Goal: Task Accomplishment & Management: Use online tool/utility

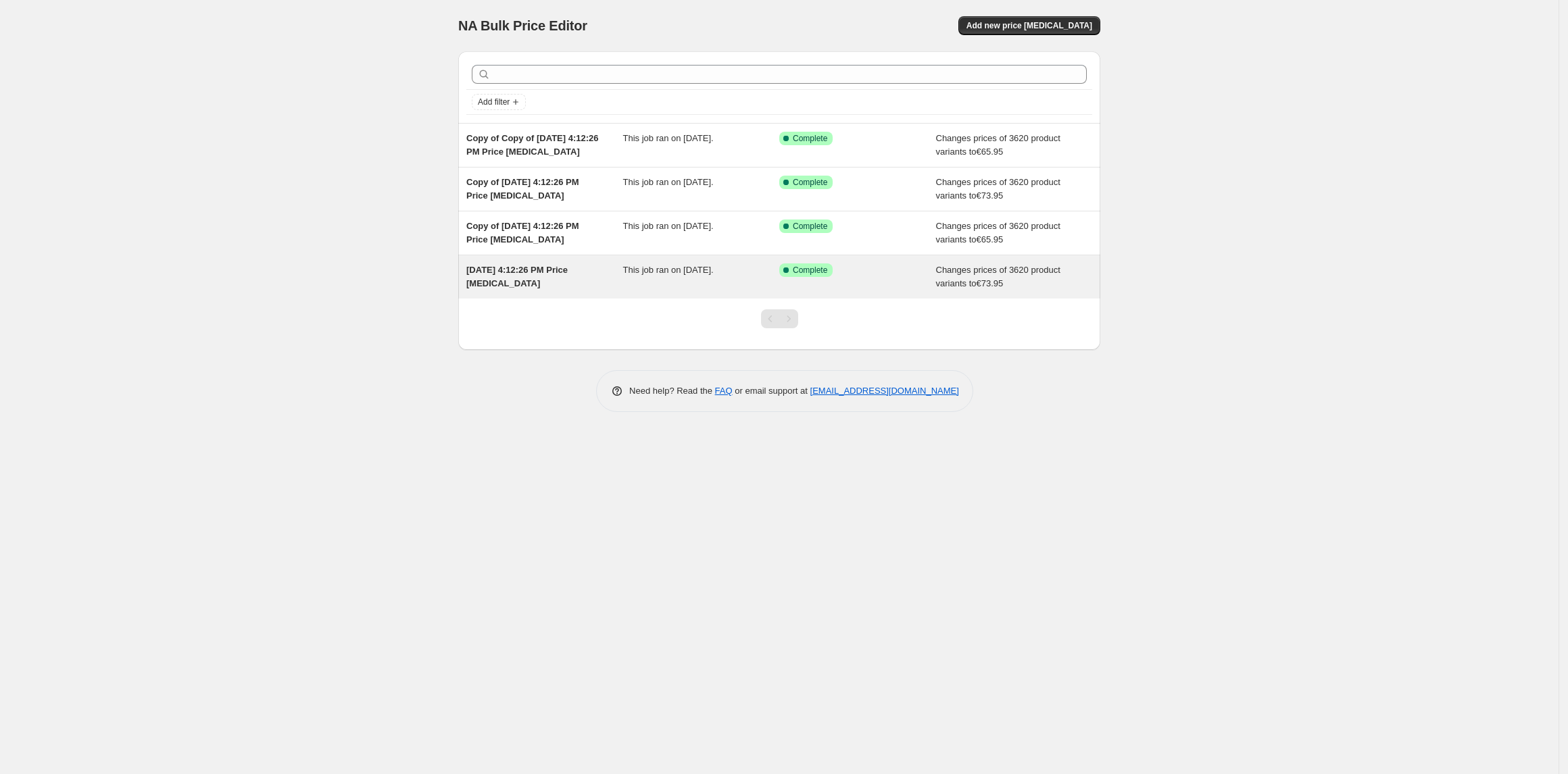
click at [499, 270] on span "[DATE] 4:12:26 PM Price [MEDICAL_DATA]" at bounding box center [517, 277] width 102 height 23
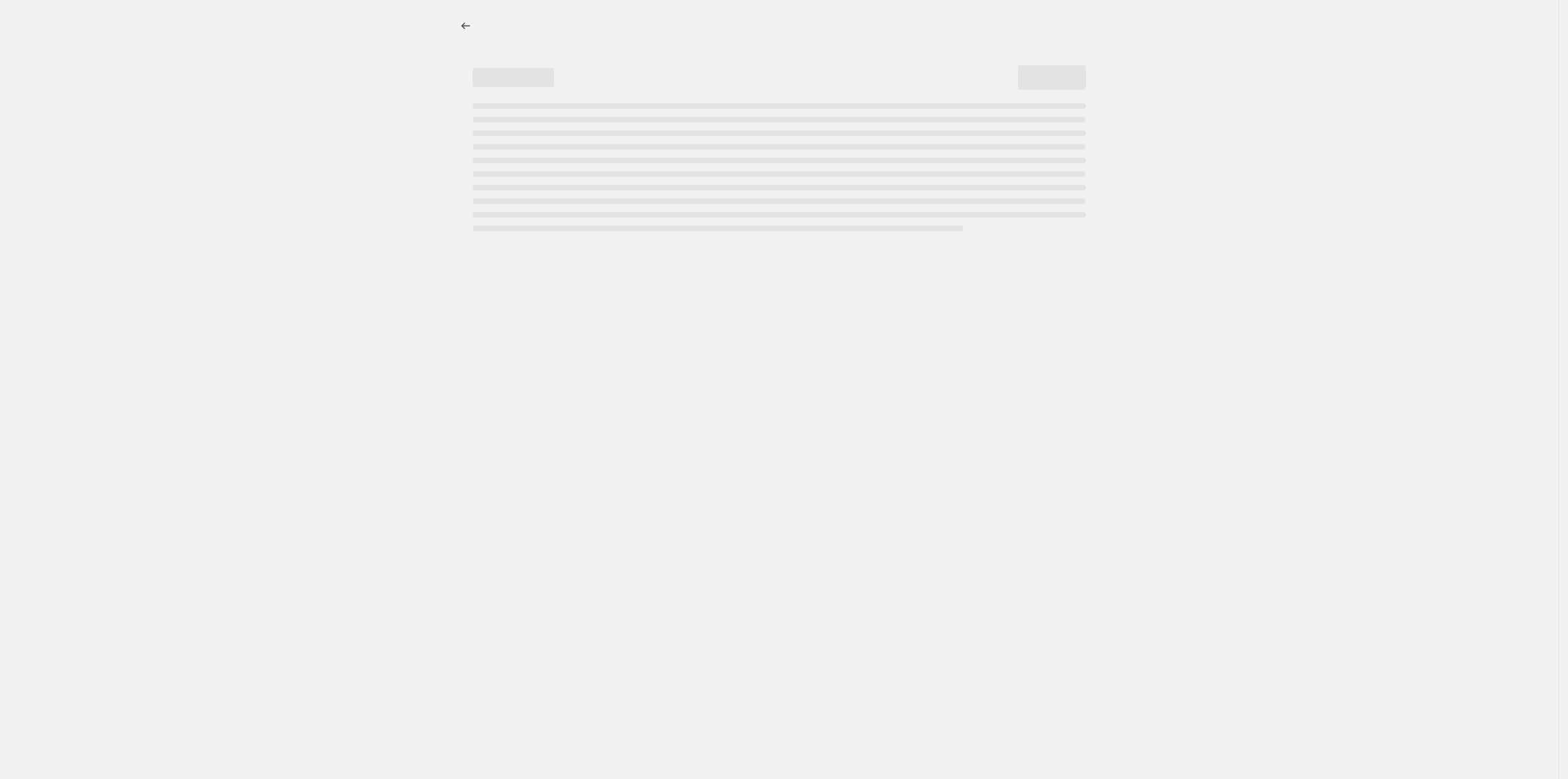
select select "title"
select select "contains"
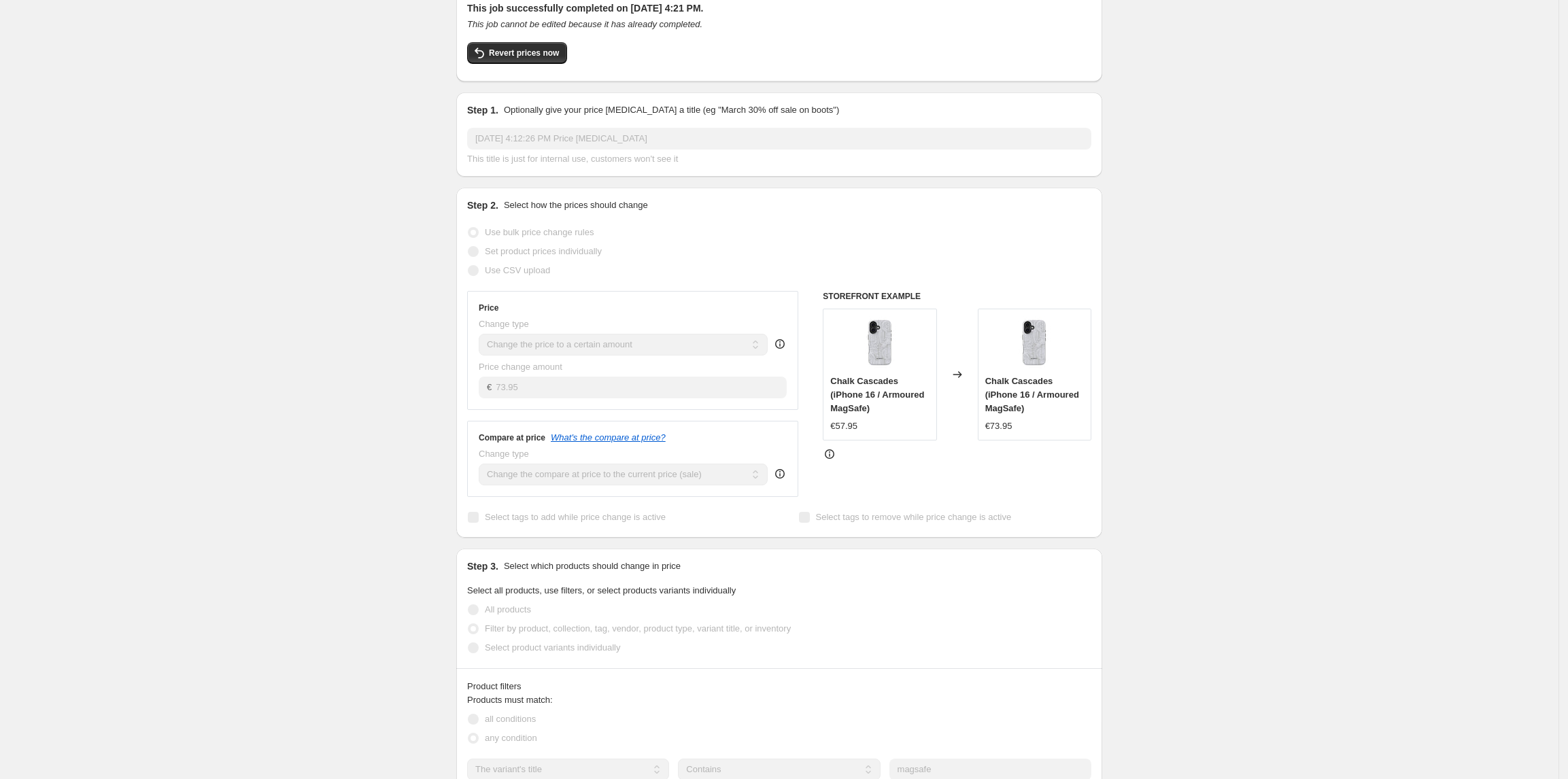
scroll to position [80, 0]
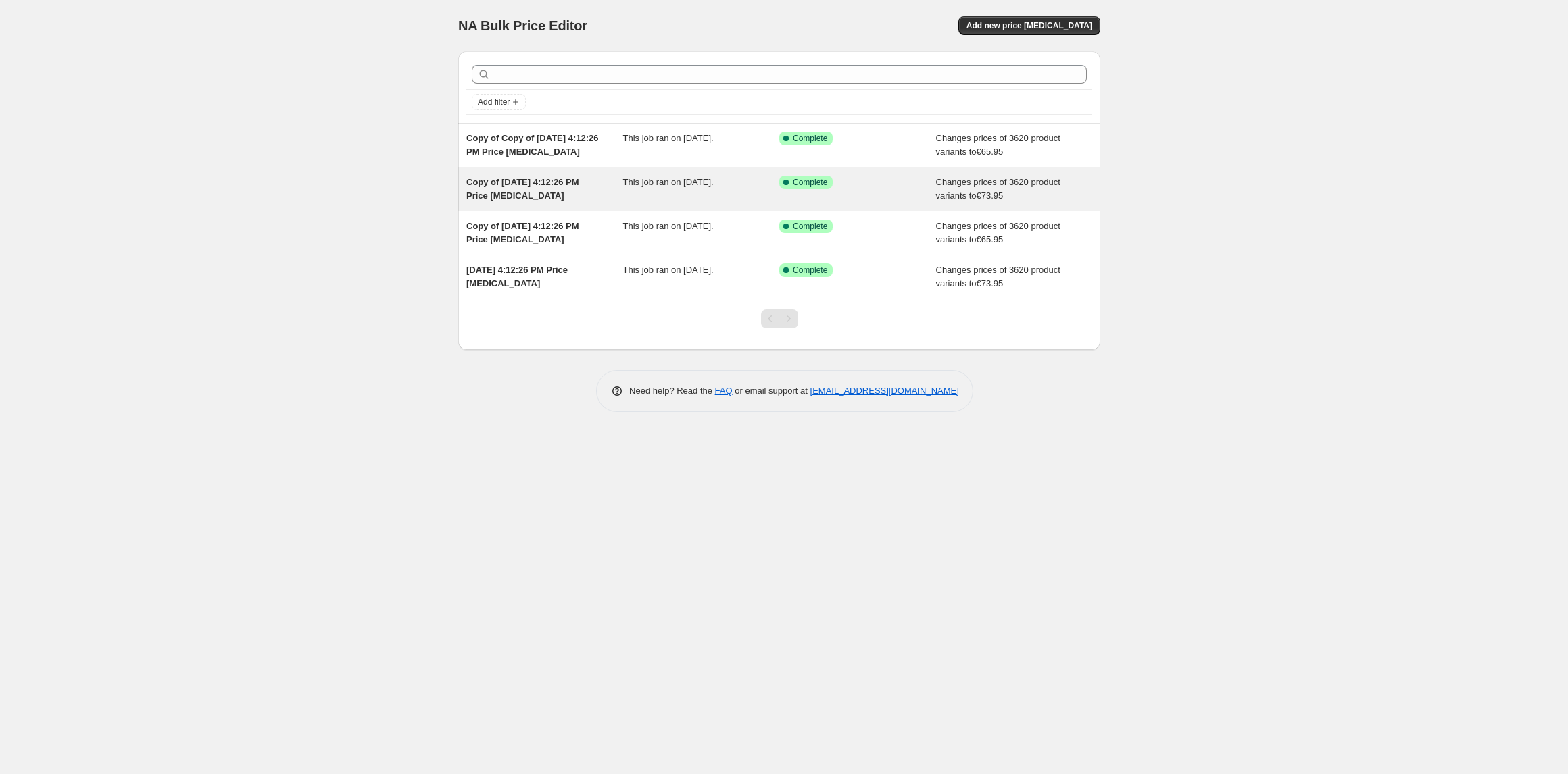
click at [881, 192] on div "Success Complete Complete" at bounding box center [858, 189] width 157 height 27
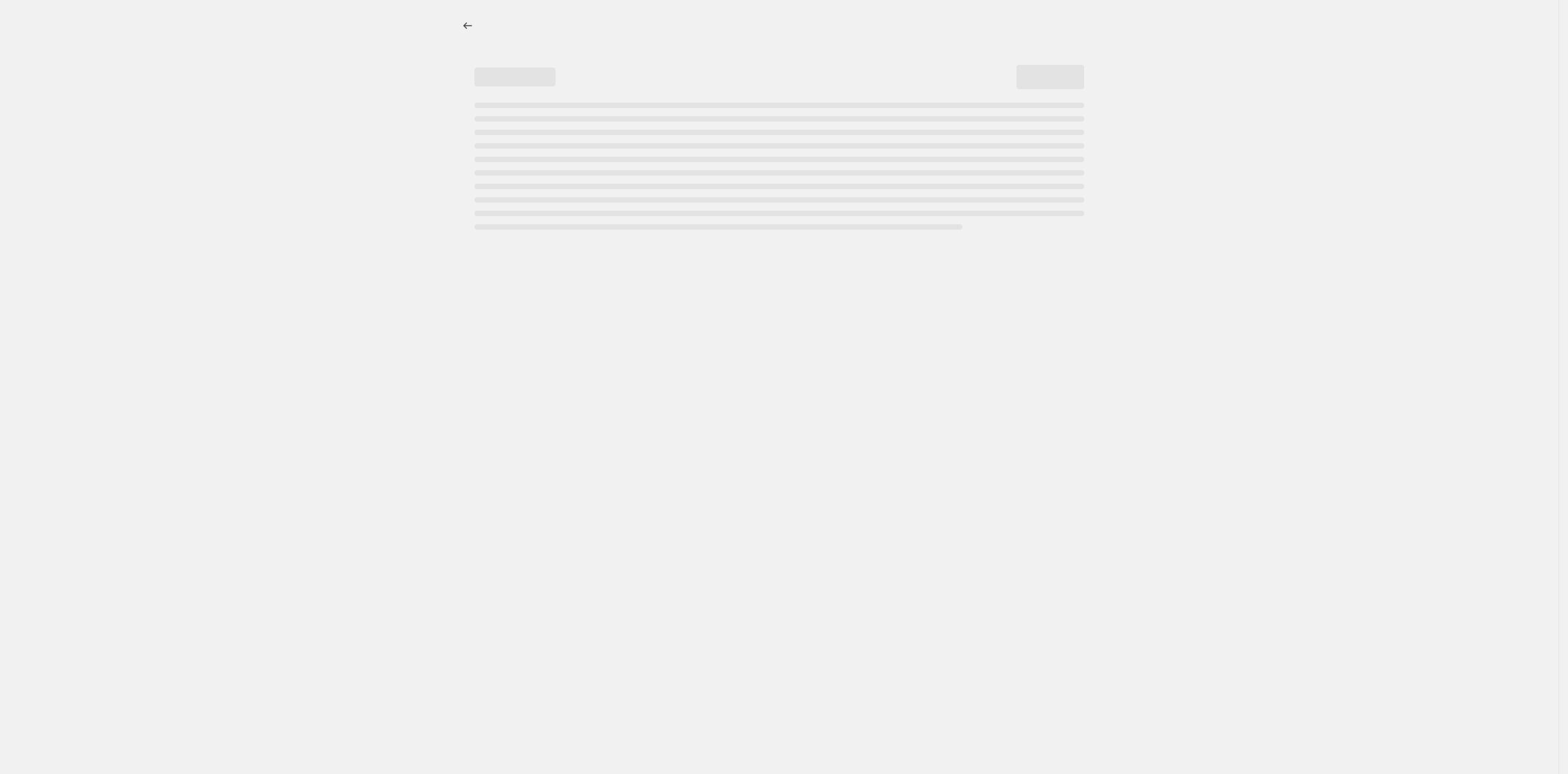
select select "title"
select select "contains"
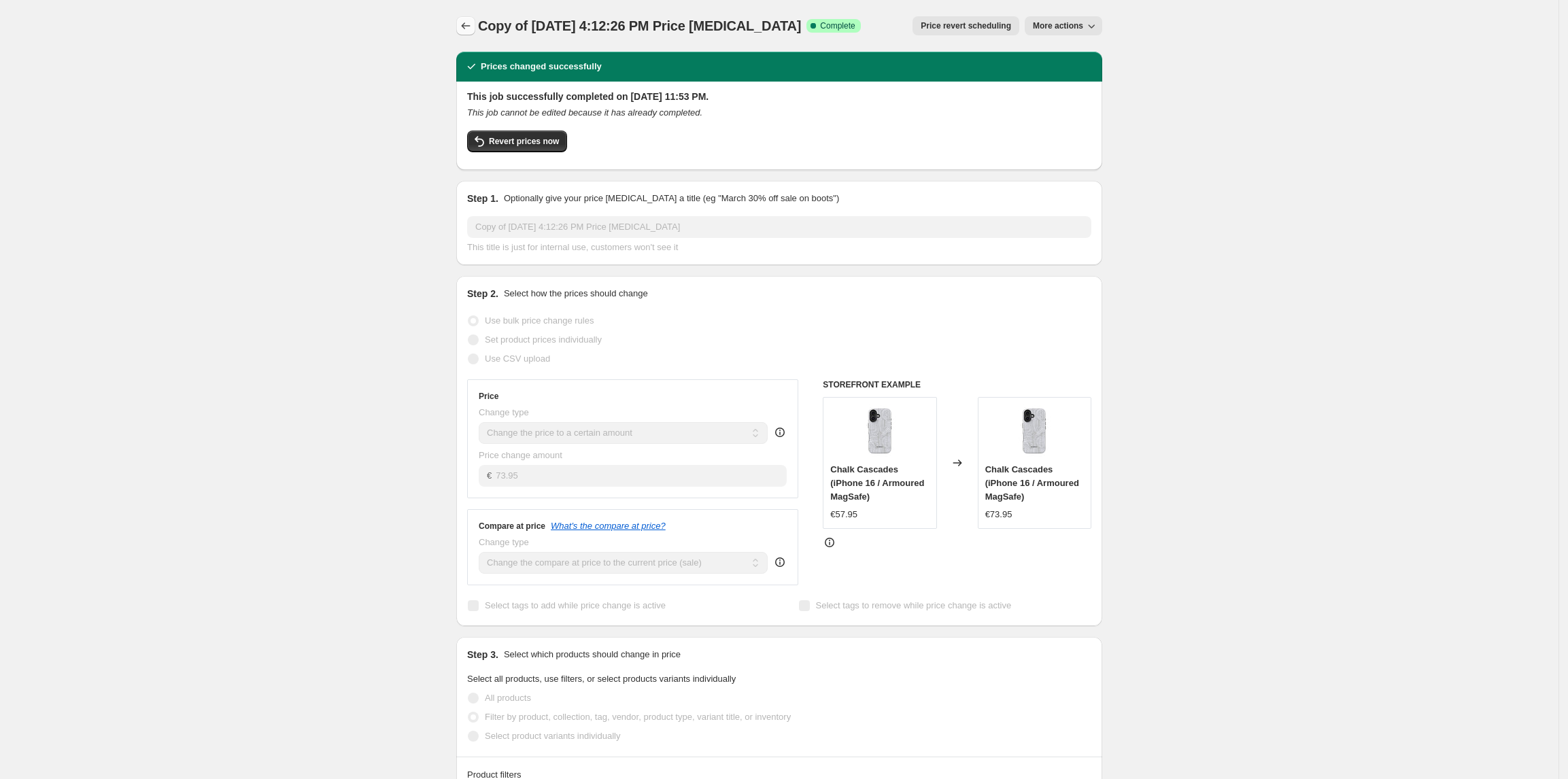
click at [465, 25] on icon "Price change jobs" at bounding box center [465, 25] width 13 height 13
